Goal: Task Accomplishment & Management: Use online tool/utility

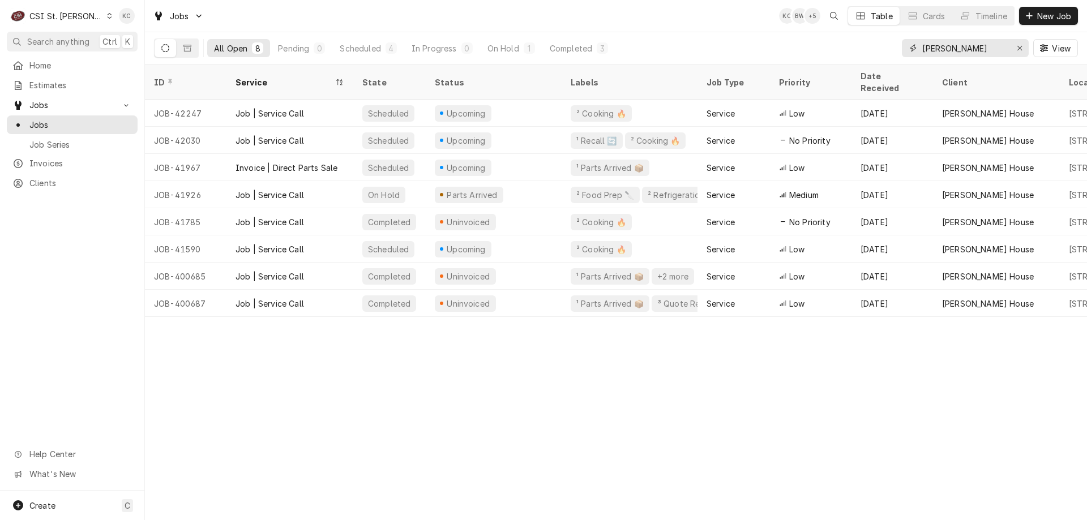
drag, startPoint x: 990, startPoint y: 49, endPoint x: 753, endPoint y: 53, distance: 237.3
click at [753, 53] on div "All Open 8 Pending 0 Scheduled 4 In Progress 0 On Hold 1 Completed 3 [PERSON_NA…" at bounding box center [616, 48] width 924 height 32
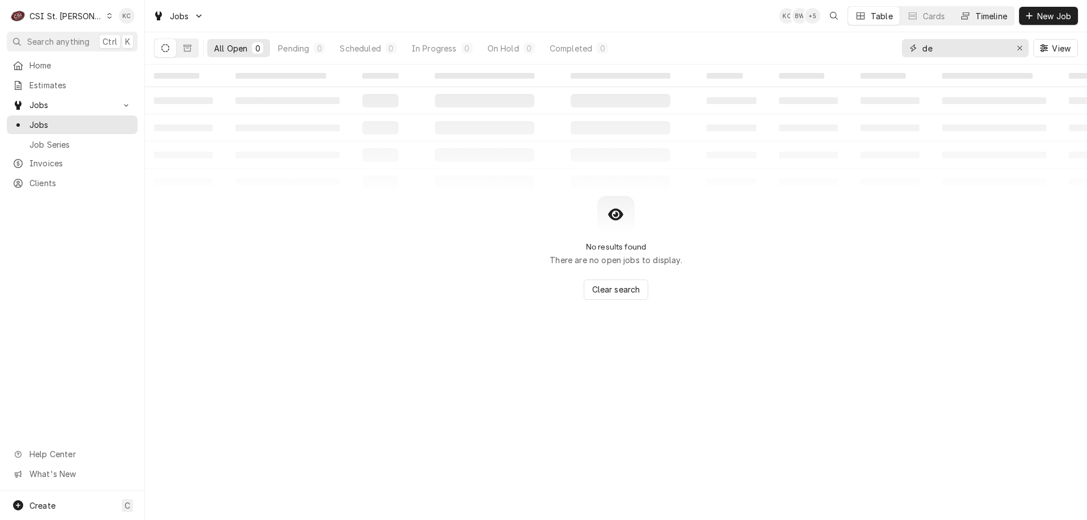
type input "d"
type input "hero"
click at [185, 52] on button "Dynamic Content Wrapper" at bounding box center [188, 48] width 22 height 18
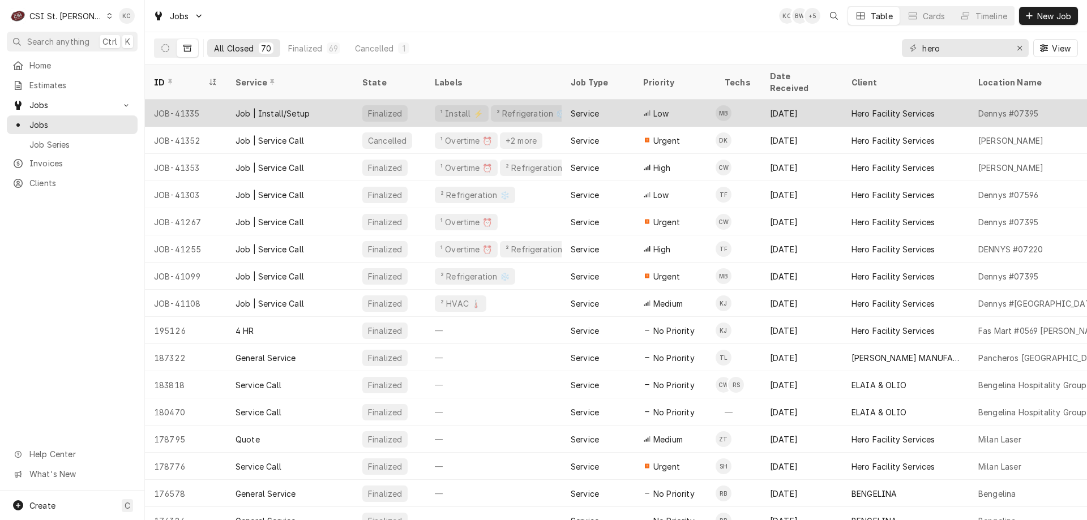
click at [491, 105] on div "² Refrigeration ❄️" at bounding box center [531, 113] width 80 height 16
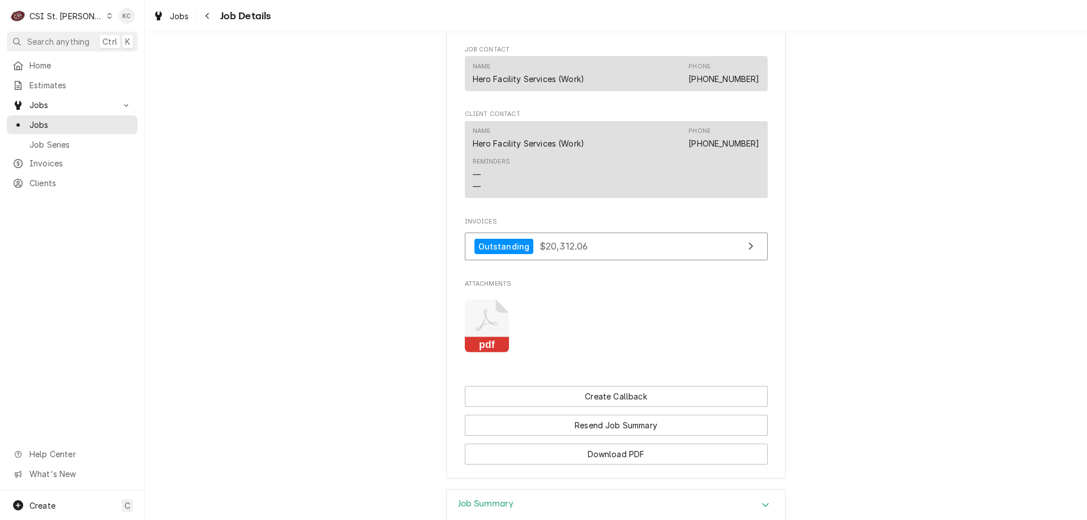
scroll to position [1755, 0]
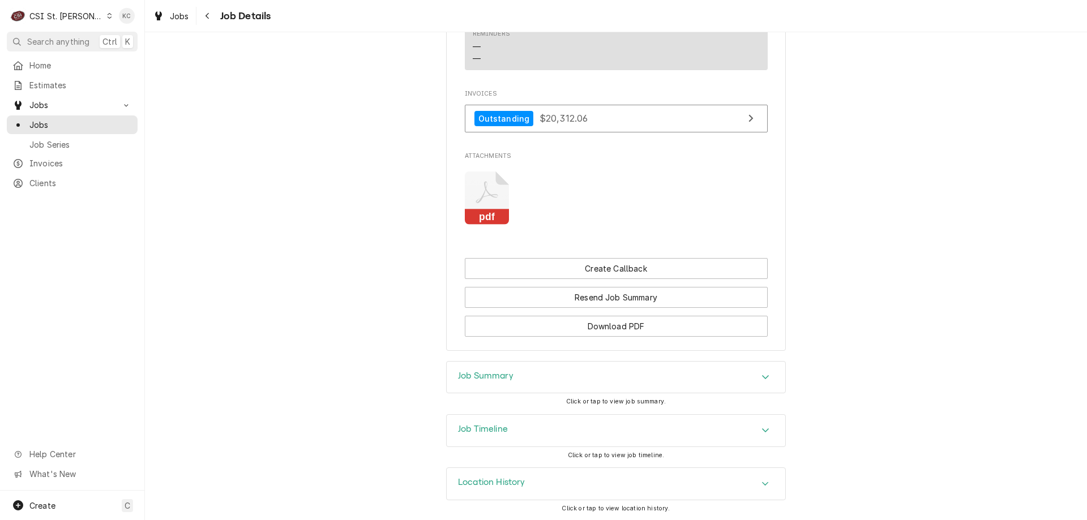
click at [478, 194] on icon "Attachments" at bounding box center [487, 199] width 45 height 54
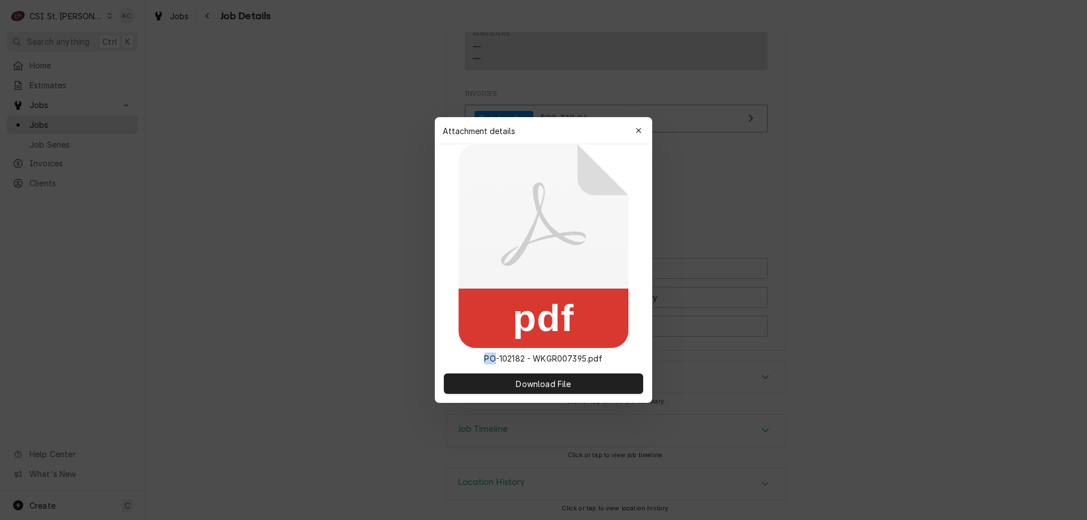
click at [478, 194] on icon at bounding box center [544, 246] width 170 height 204
click at [529, 381] on span "Download File" at bounding box center [543, 384] width 59 height 12
click at [643, 130] on div "button" at bounding box center [638, 130] width 11 height 11
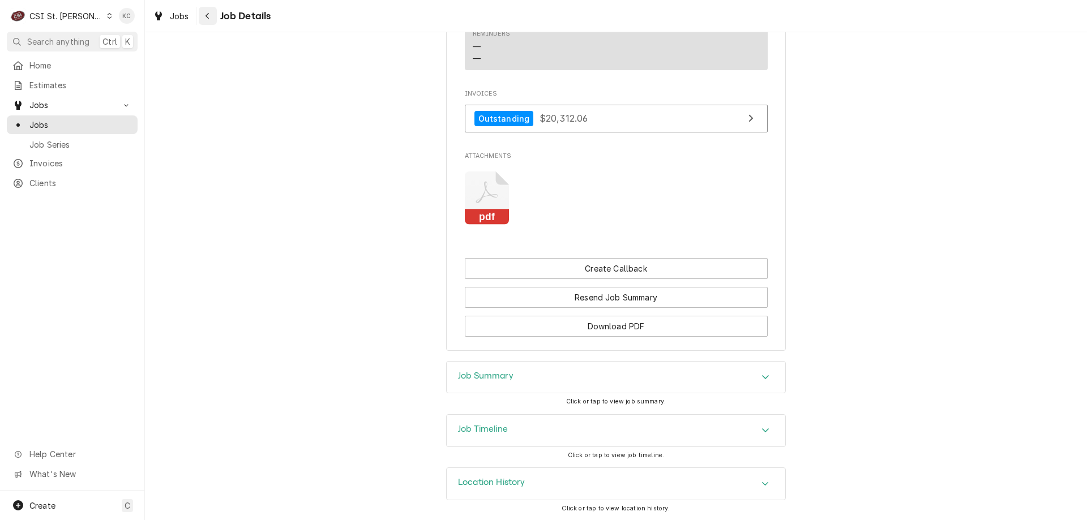
click at [211, 19] on div "Navigate back" at bounding box center [207, 15] width 11 height 11
